Goal: Task Accomplishment & Management: Manage account settings

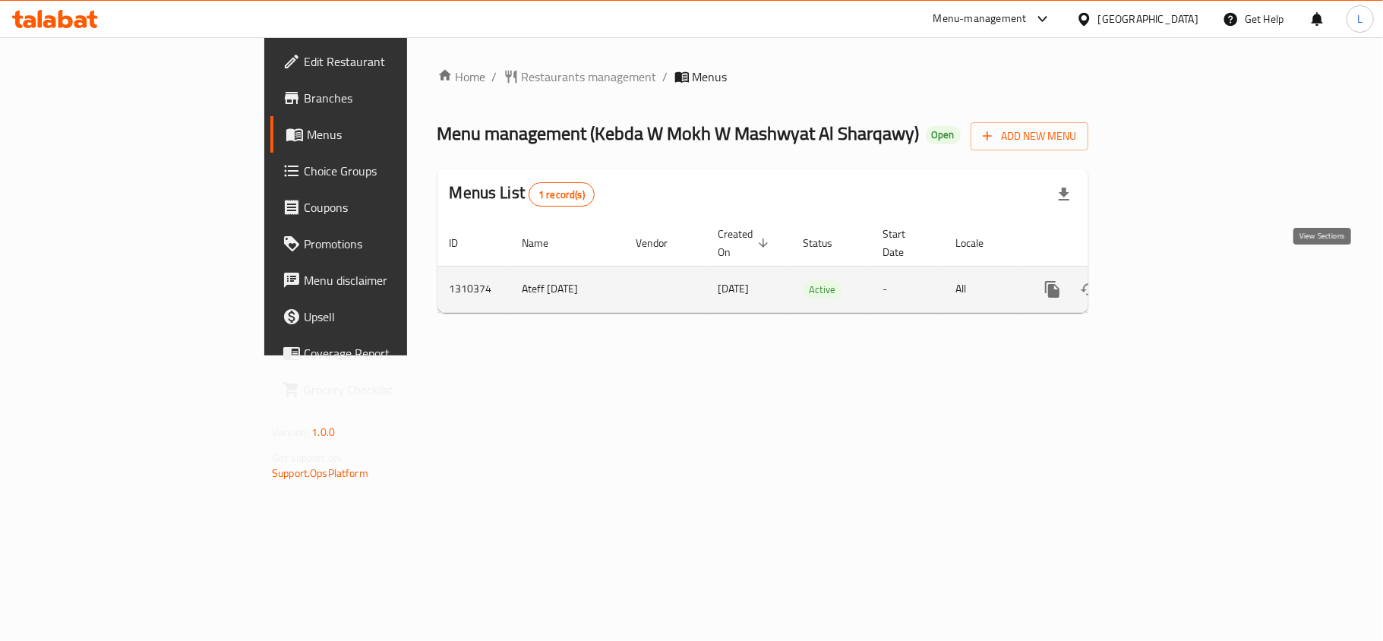
click at [1171, 280] on icon "enhanced table" at bounding box center [1162, 289] width 18 height 18
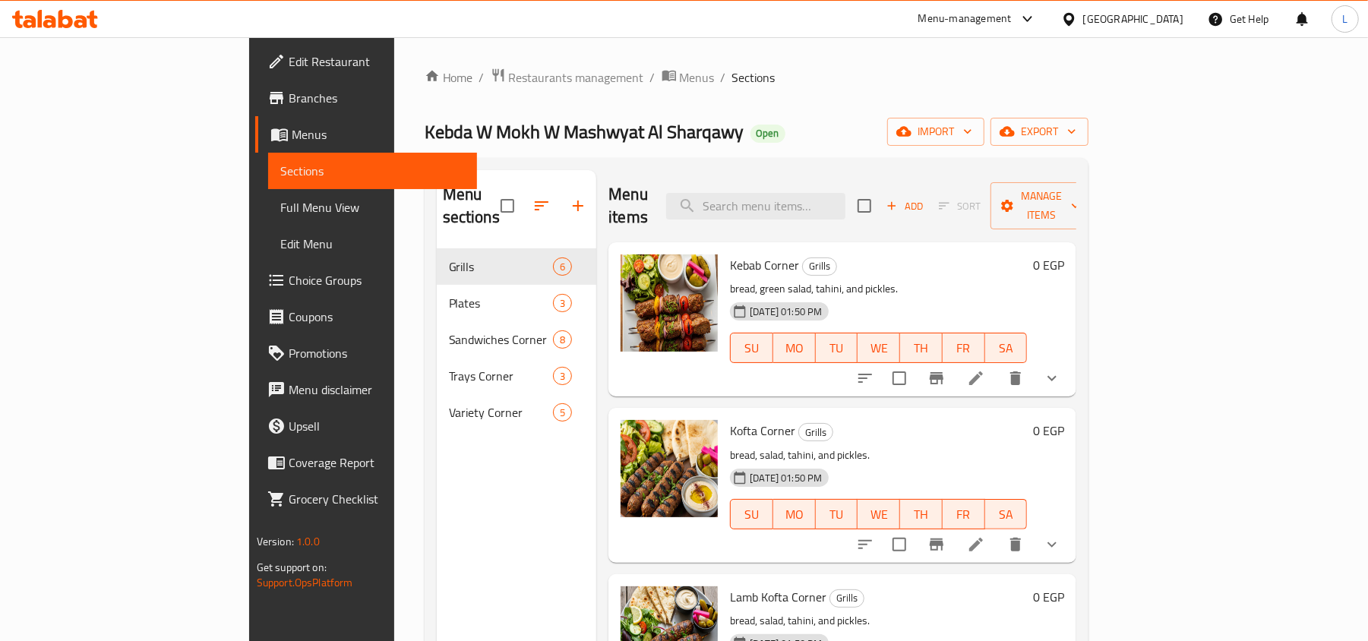
click at [280, 205] on span "Full Menu View" at bounding box center [372, 207] width 185 height 18
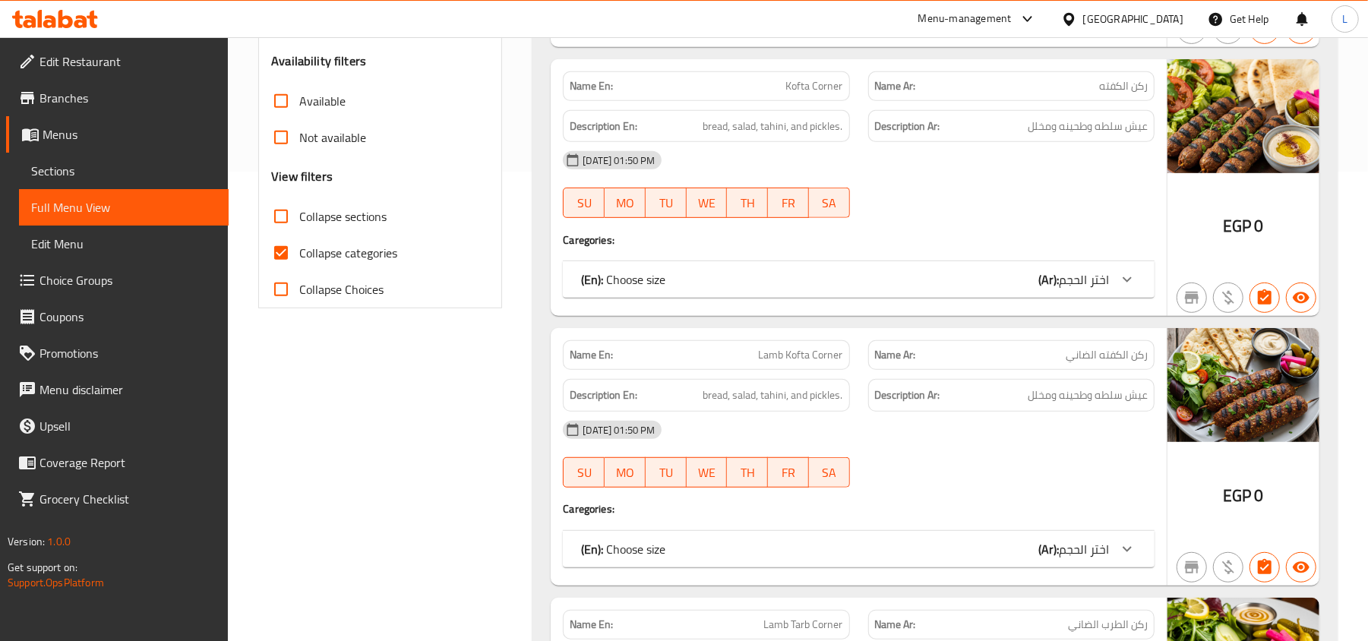
scroll to position [202, 0]
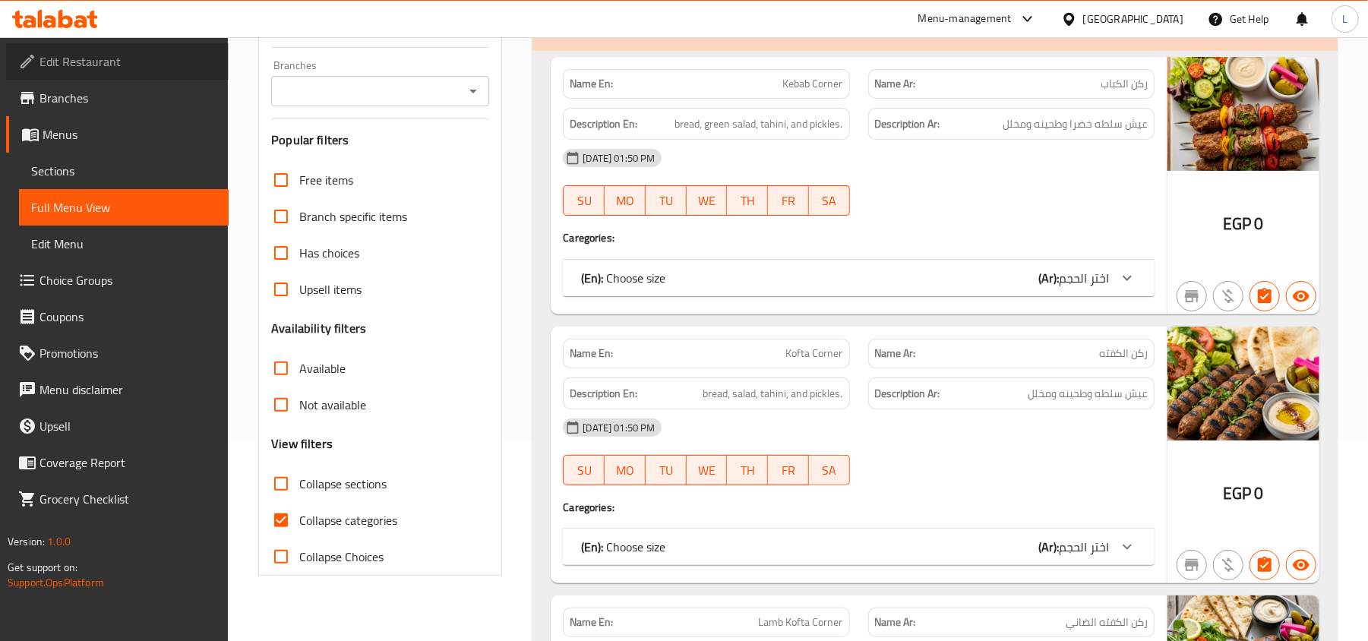
click at [128, 61] on span "Edit Restaurant" at bounding box center [127, 61] width 177 height 18
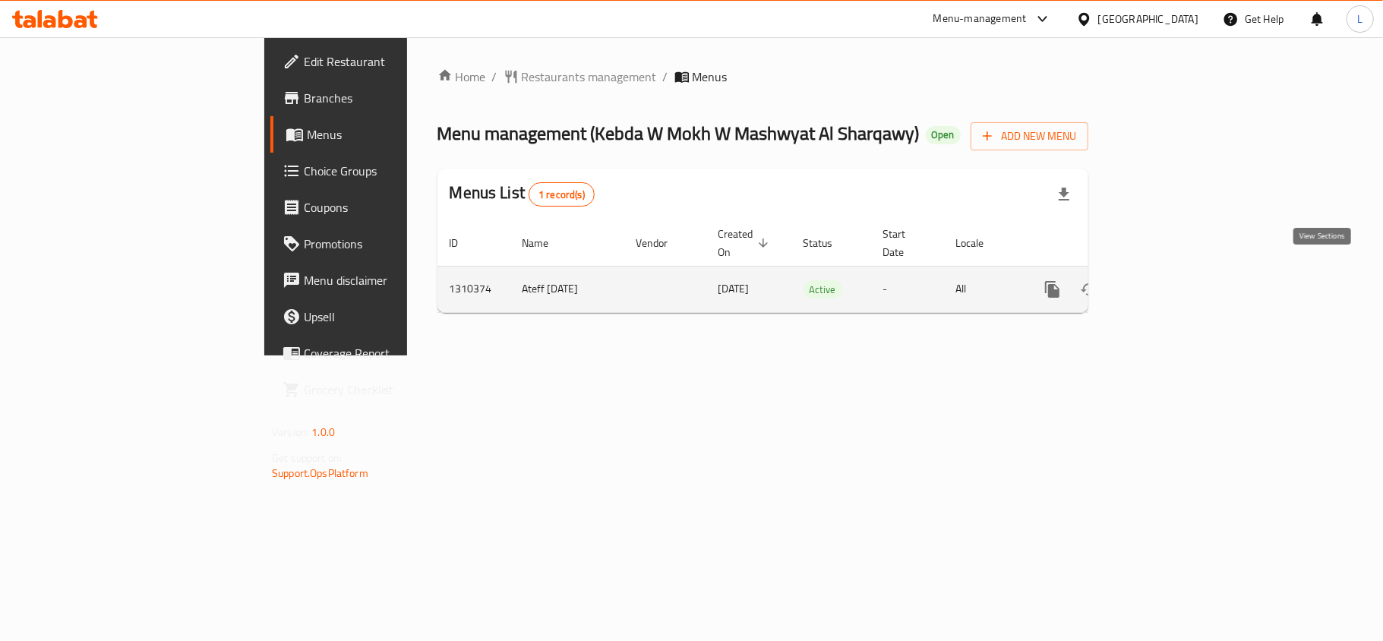
click at [1169, 283] on icon "enhanced table" at bounding box center [1162, 290] width 14 height 14
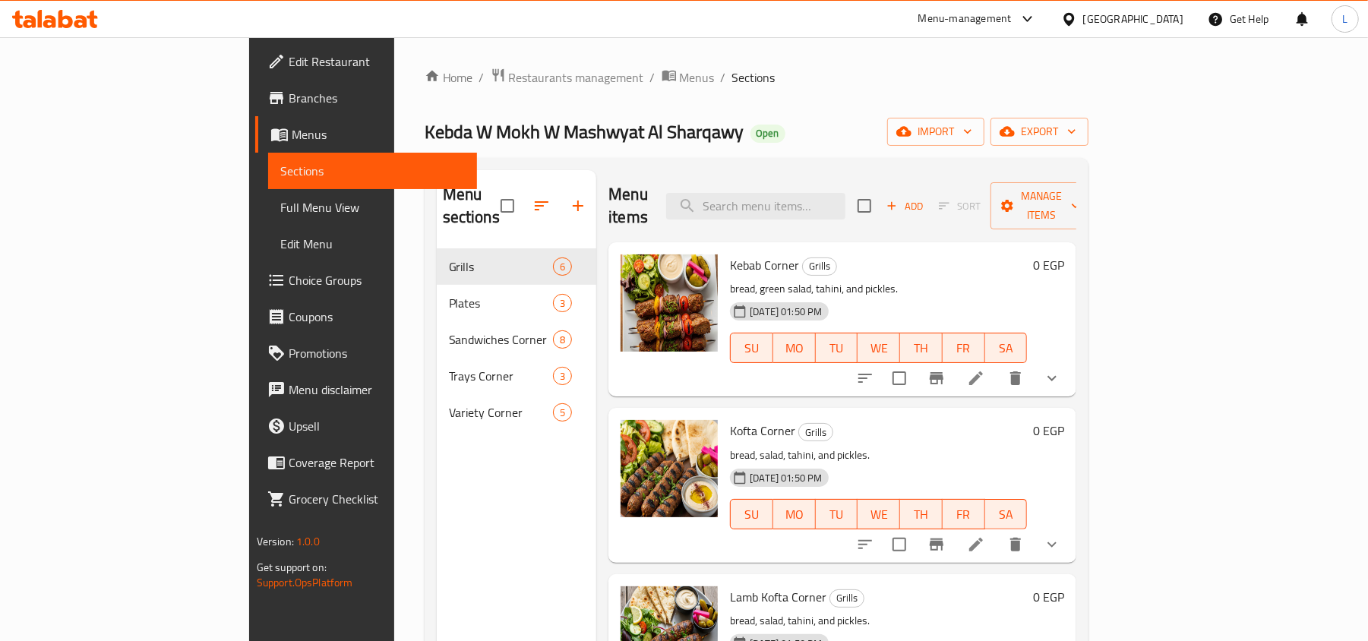
click at [280, 208] on span "Full Menu View" at bounding box center [372, 207] width 185 height 18
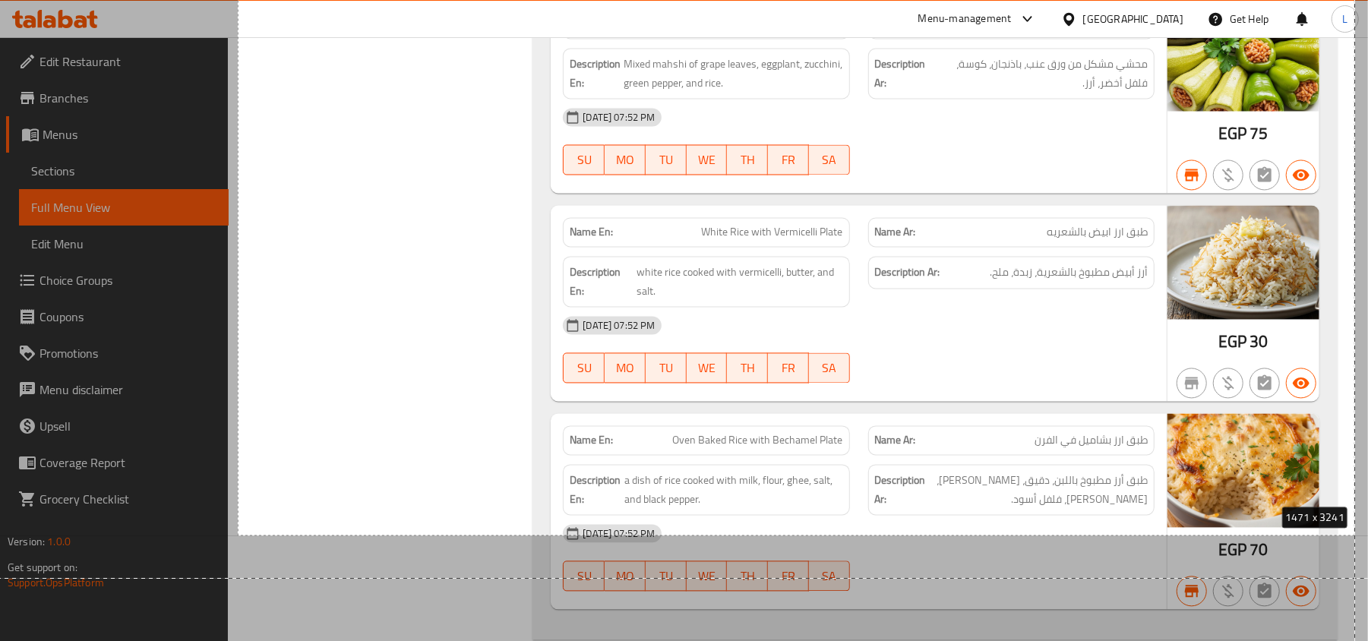
scroll to position [2104, 0]
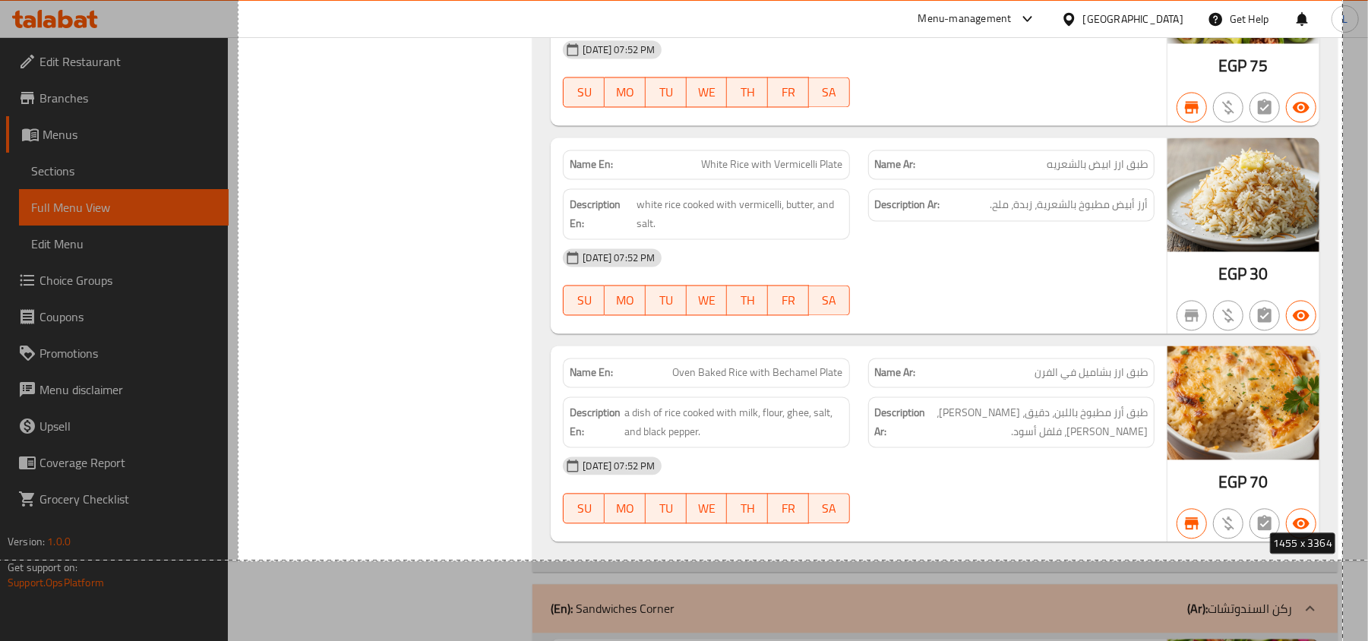
drag, startPoint x: 238, startPoint y: 110, endPoint x: 1343, endPoint y: 560, distance: 1193.2
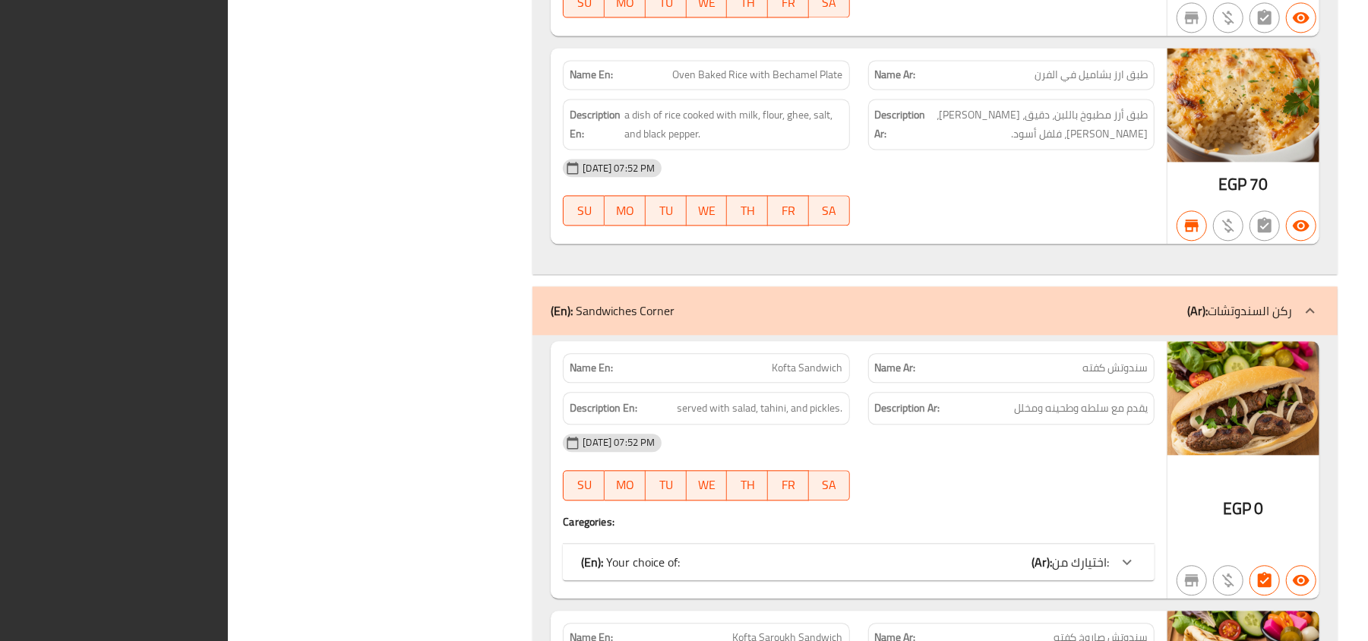
scroll to position [0, 0]
